Goal: Answer question/provide support

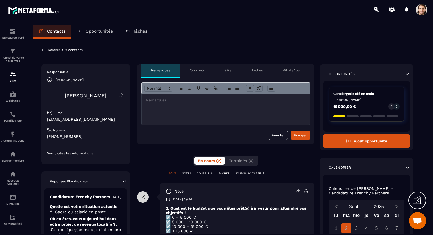
click at [294, 72] on p "WhatsApp" at bounding box center [290, 70] width 17 height 5
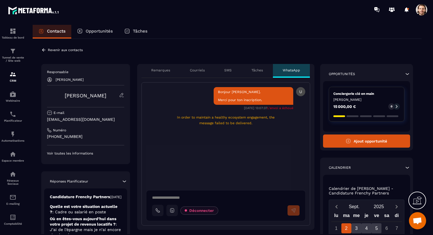
click at [211, 119] on p "In order to maintain a healthy ecosystem engagement, the message failed to be d…" at bounding box center [225, 120] width 111 height 11
copy p "In order to maintain a healthy ecosystem engagement, the message failed to be d…"
click at [173, 209] on icon at bounding box center [171, 210] width 5 height 5
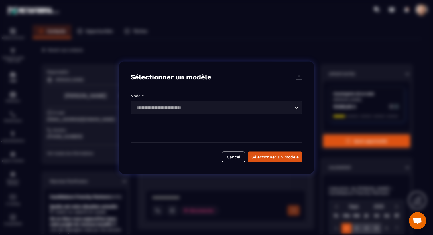
click at [205, 106] on input "Search for option" at bounding box center [213, 107] width 158 height 6
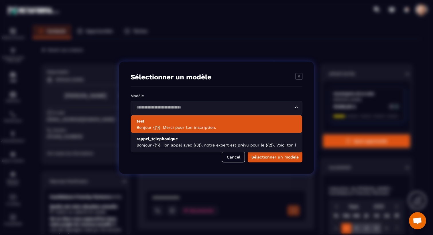
click at [195, 122] on p "test" at bounding box center [216, 121] width 160 height 6
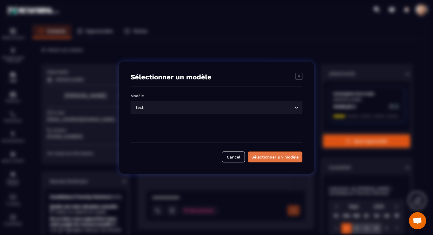
click at [258, 155] on div "Sélectionner un modèle" at bounding box center [274, 157] width 47 height 6
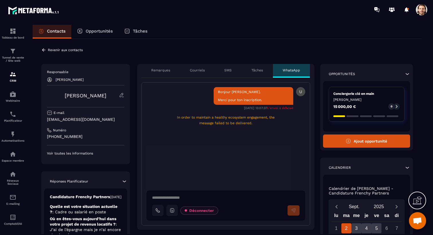
type textarea "**********"
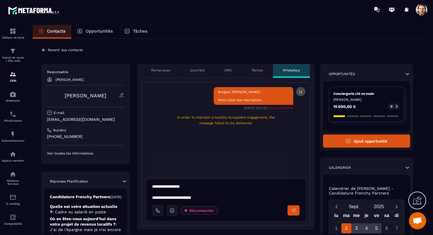
click at [293, 210] on icon at bounding box center [293, 210] width 5 height 5
